Goal: Navigation & Orientation: Find specific page/section

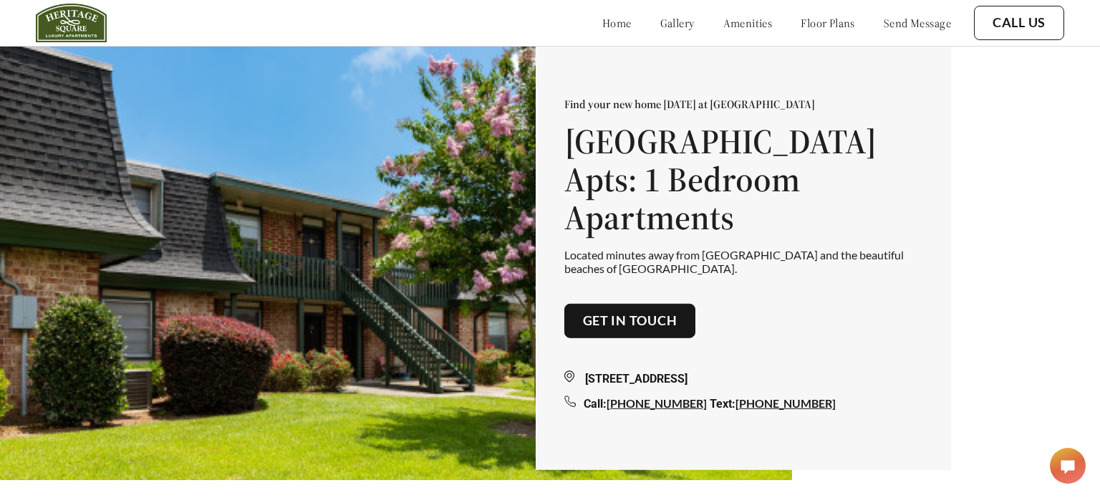
scroll to position [19, 0]
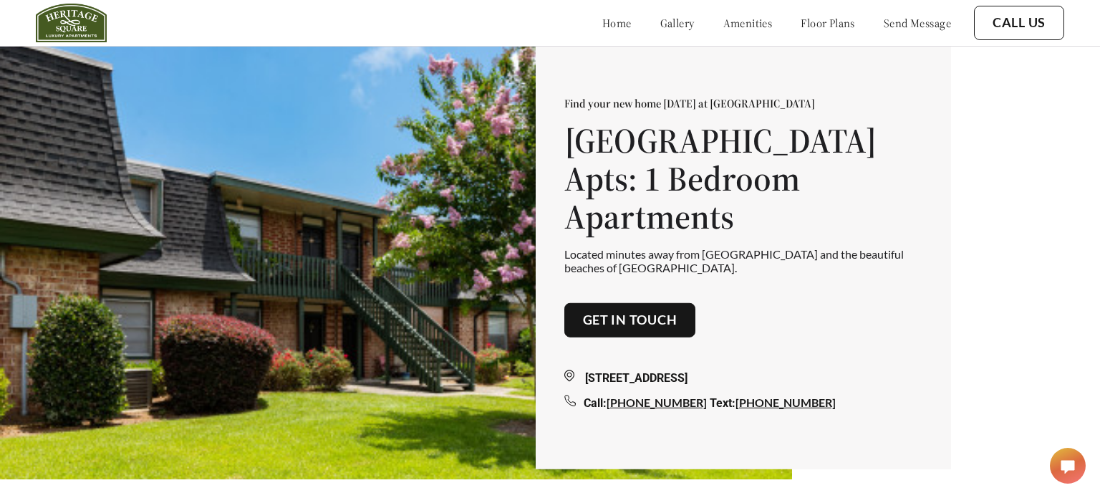
click at [602, 26] on link "home" at bounding box center [616, 23] width 29 height 14
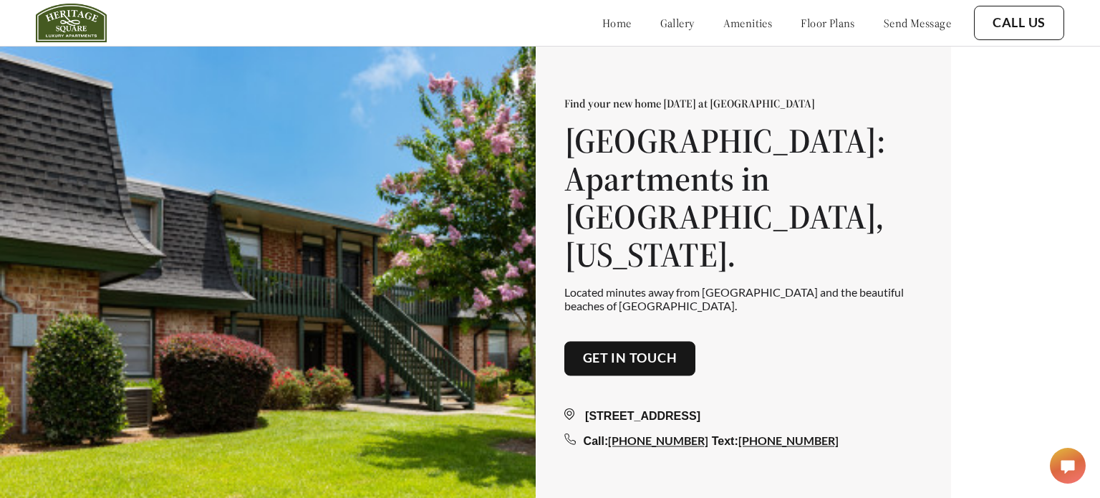
click at [602, 26] on link "home" at bounding box center [616, 23] width 29 height 14
click at [54, 26] on img at bounding box center [71, 23] width 71 height 39
click at [602, 18] on link "home" at bounding box center [616, 23] width 29 height 14
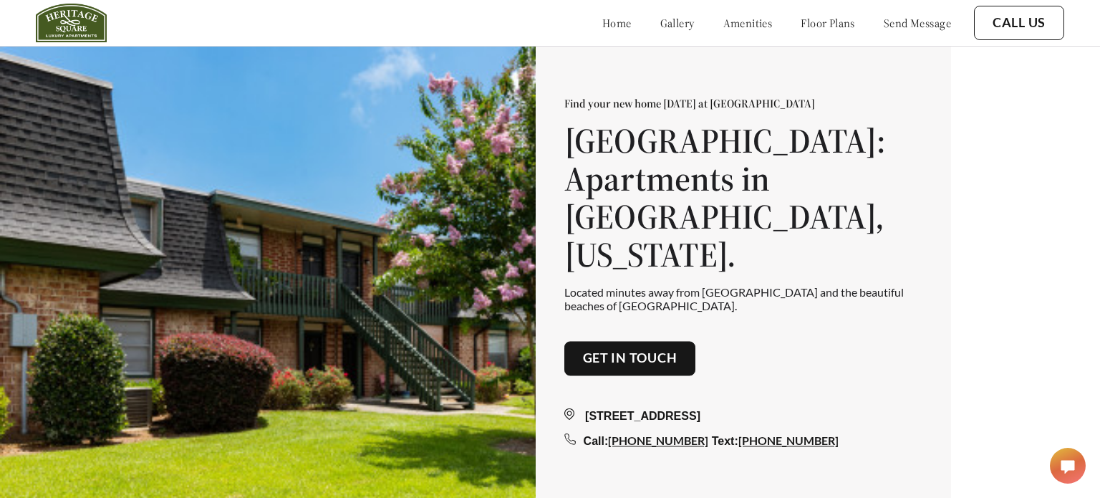
click at [602, 18] on link "home" at bounding box center [616, 23] width 29 height 14
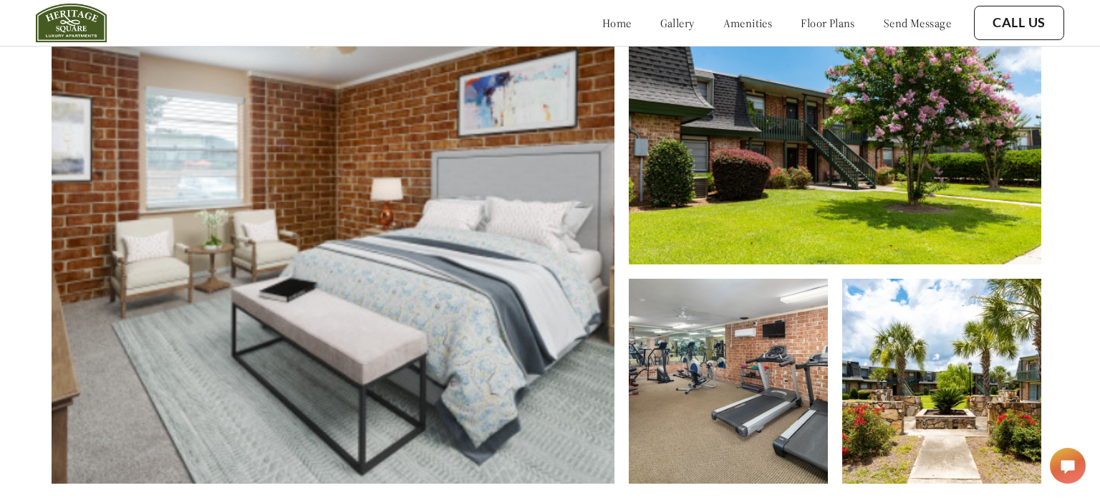
scroll to position [604, 4]
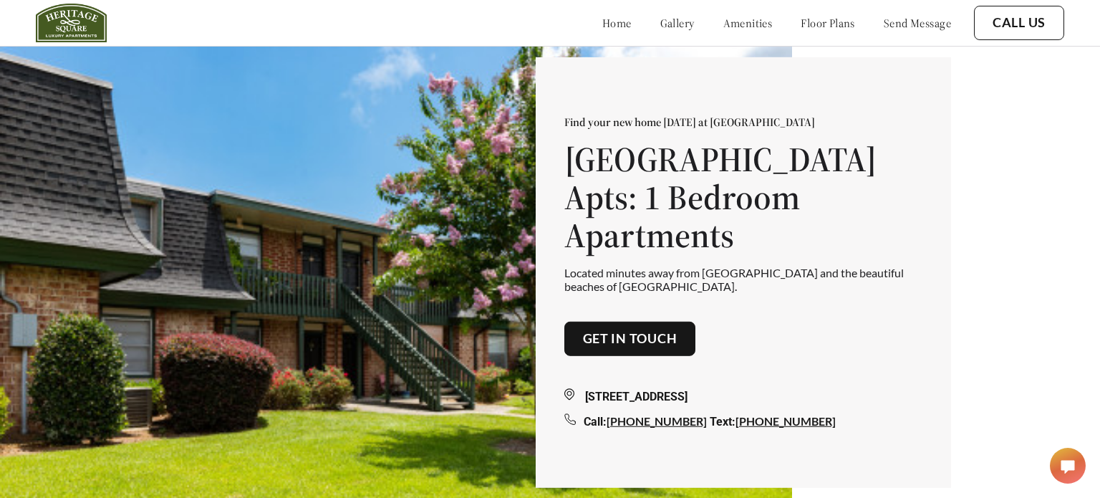
scroll to position [498, 0]
